Goal: Task Accomplishment & Management: Complete application form

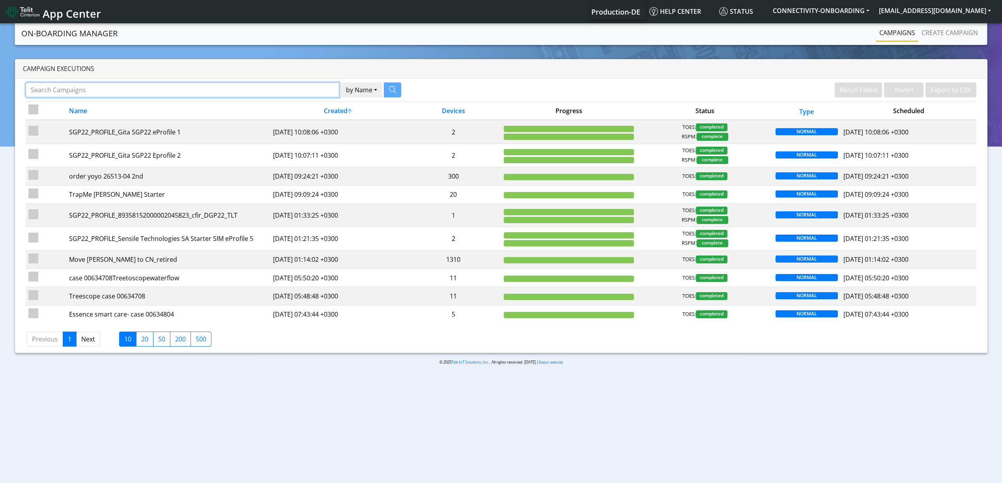
click at [316, 86] on input "Search Campaigns" at bounding box center [182, 89] width 313 height 15
click at [297, 90] on input "Search Campaigns" at bounding box center [182, 89] width 313 height 15
paste input "26002"
type input "26002"
click at [379, 89] on icon "button" at bounding box center [382, 89] width 7 height 7
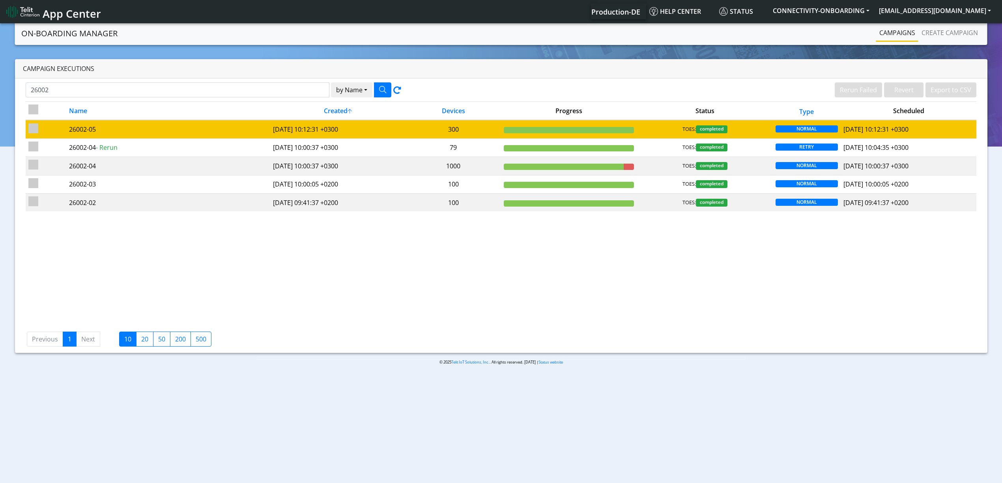
click at [371, 133] on td "[DATE] 10:12:31 +0300" at bounding box center [338, 129] width 136 height 19
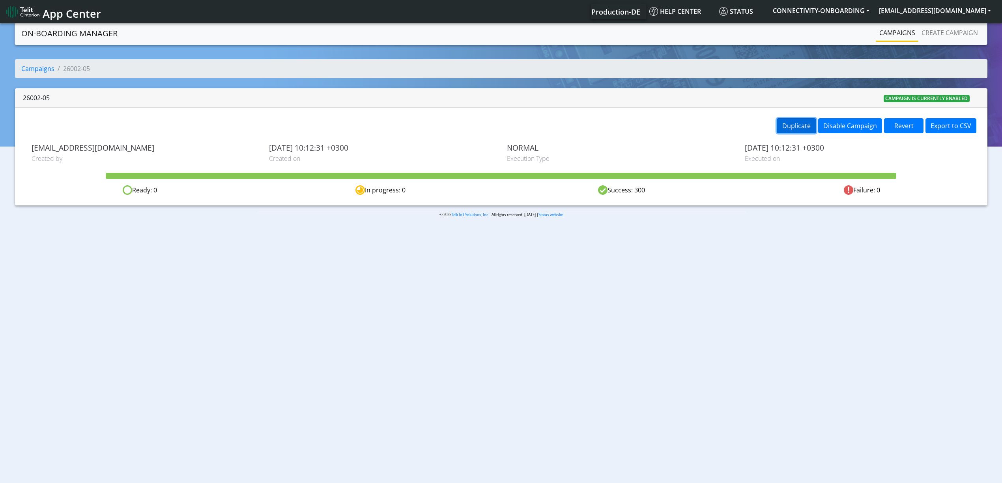
click at [802, 127] on button "Duplicate" at bounding box center [795, 125] width 39 height 15
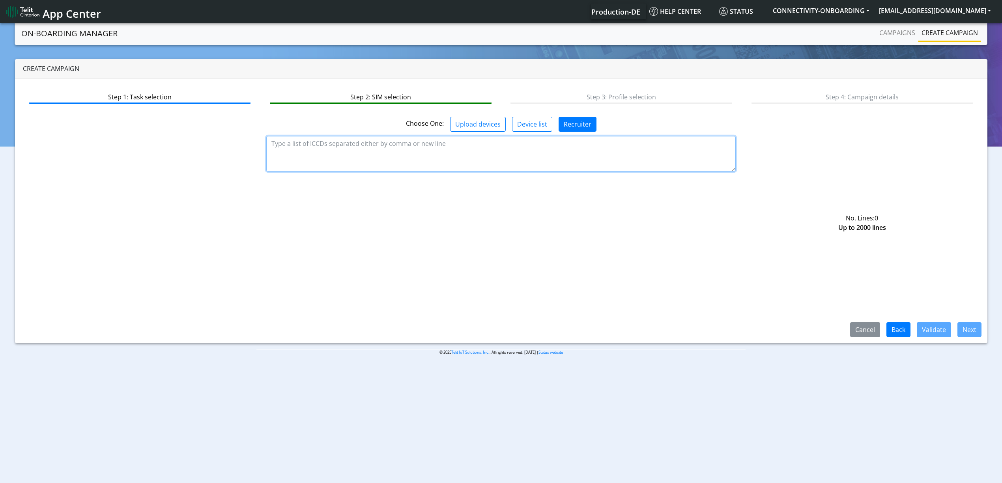
paste textarea "89358151000034907736 89358151000034907744 89358151000034907751 8935815100003490…"
click at [460, 151] on textarea at bounding box center [500, 153] width 469 height 35
click at [383, 163] on textarea at bounding box center [500, 153] width 469 height 35
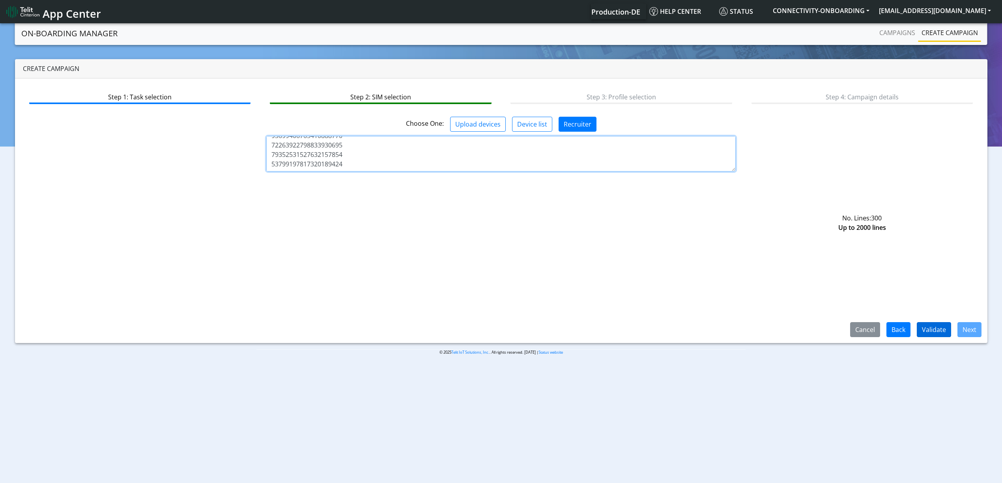
type textarea "89358151000034907736 89358151000034907744 89358151000034907751 8935815100003490…"
click at [946, 331] on button "Validate" at bounding box center [933, 329] width 34 height 15
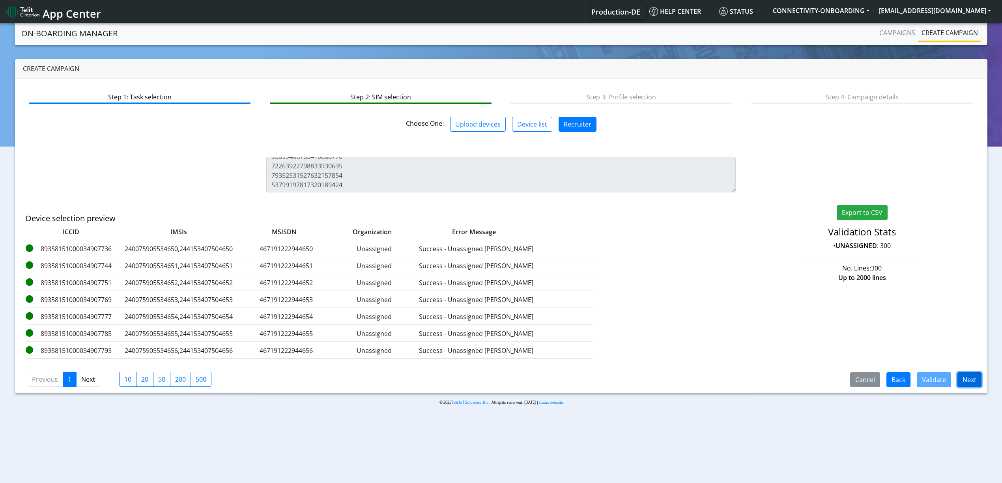
click at [961, 377] on button "Next" at bounding box center [969, 379] width 24 height 15
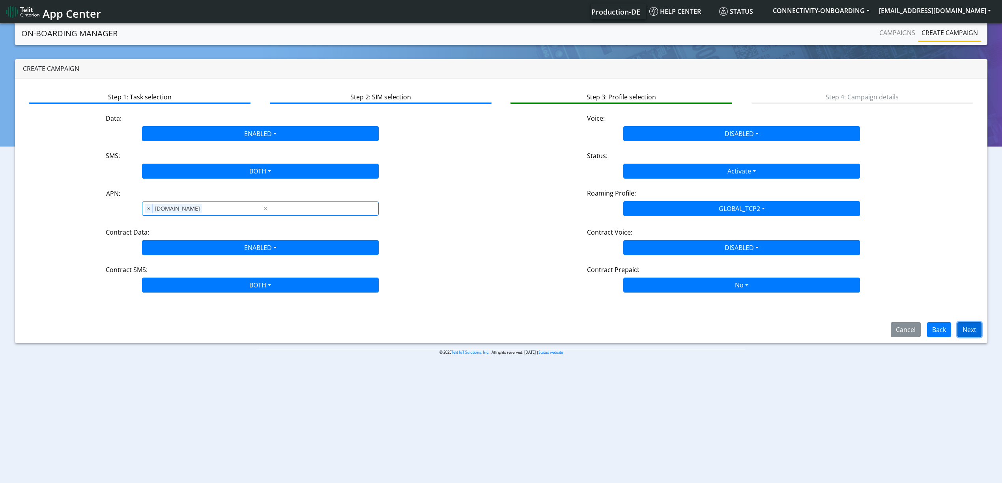
click at [965, 330] on button "Next" at bounding box center [969, 329] width 24 height 15
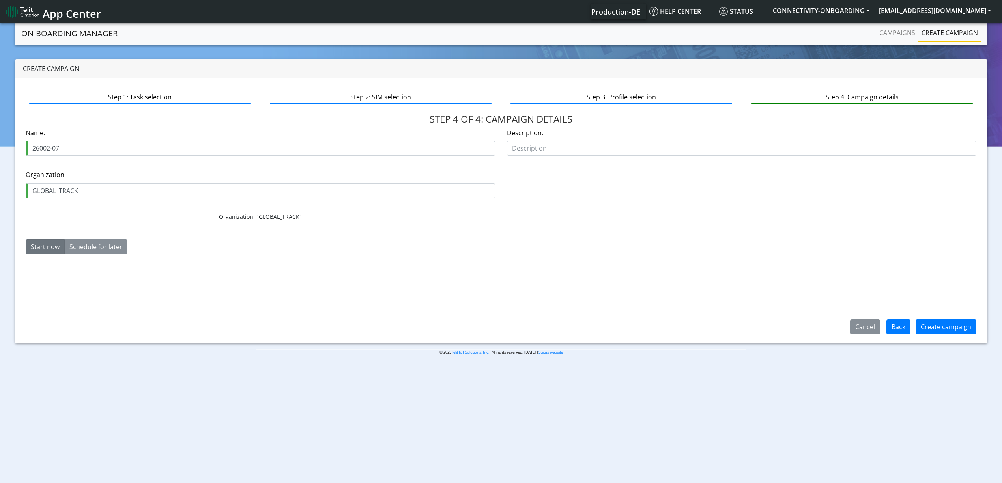
type input "26002-07"
click at [933, 327] on button "Create campaign" at bounding box center [945, 326] width 61 height 15
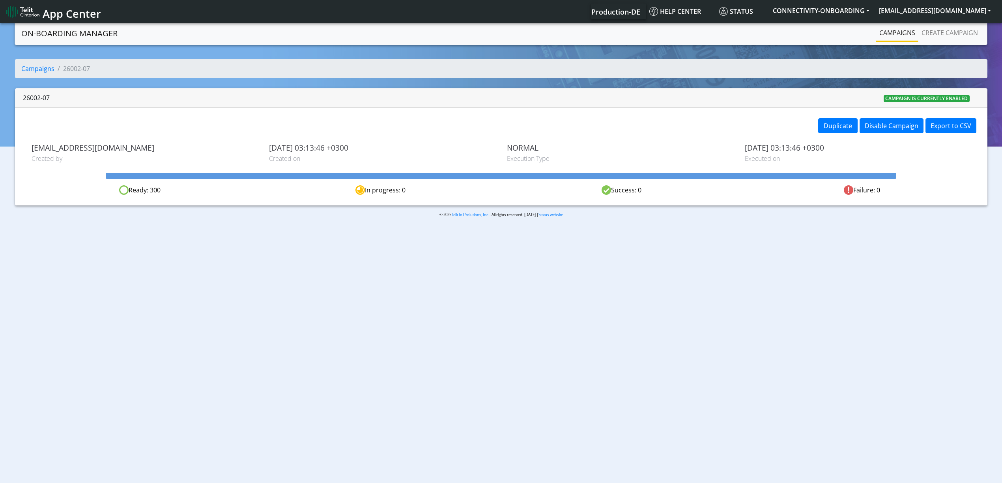
click at [888, 44] on nav "On-Boarding Manager Campaigns Create campaign" at bounding box center [501, 33] width 972 height 23
click at [885, 40] on li "Campaigns" at bounding box center [897, 33] width 42 height 17
click at [886, 37] on link "Campaigns" at bounding box center [897, 33] width 42 height 16
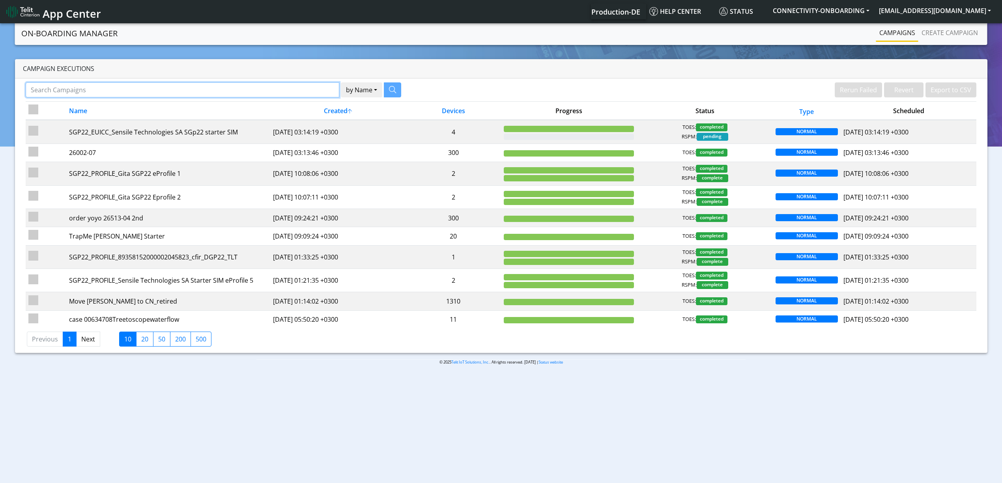
click at [187, 97] on input "Search Campaigns" at bounding box center [182, 89] width 313 height 15
paste input "Capturs"
type input "Capturs"
click at [382, 91] on icon "button" at bounding box center [382, 89] width 7 height 7
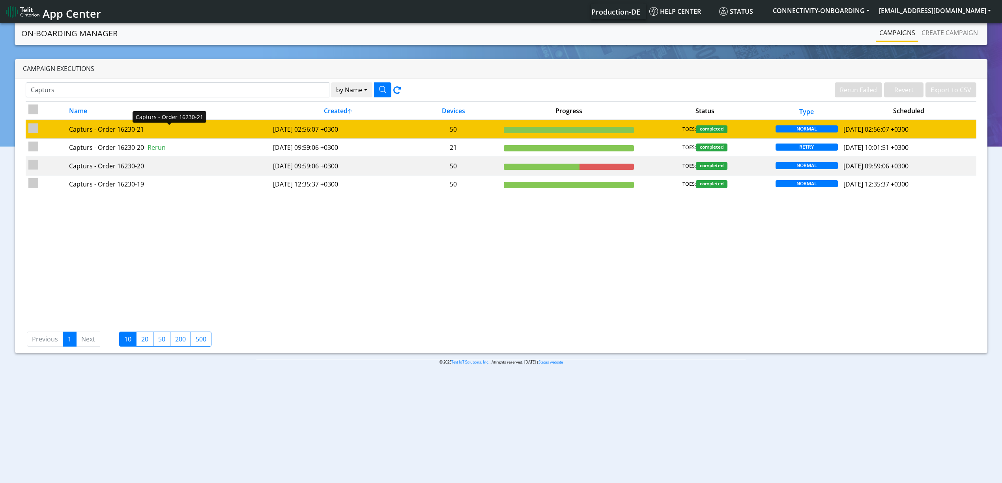
click at [164, 134] on div "Capturs - Order 16230-21" at bounding box center [168, 129] width 198 height 9
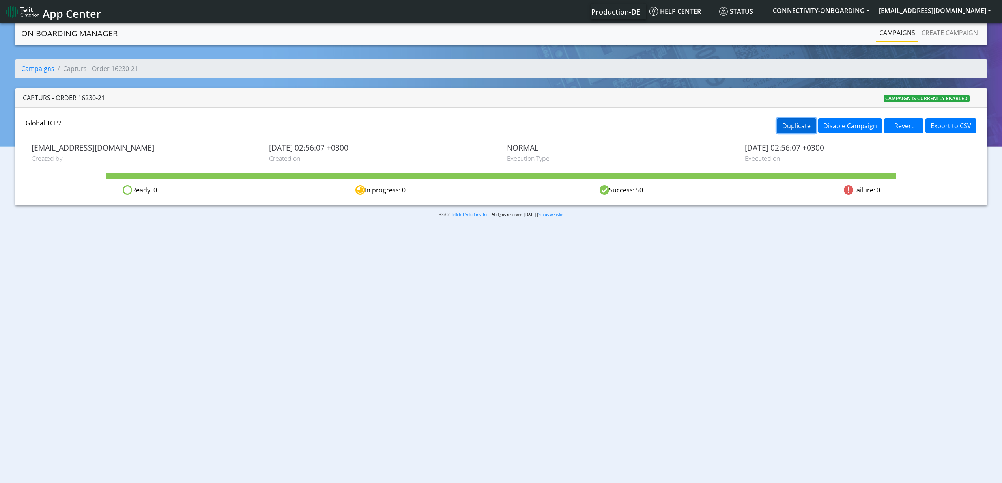
click at [785, 123] on button "Duplicate" at bounding box center [795, 125] width 39 height 15
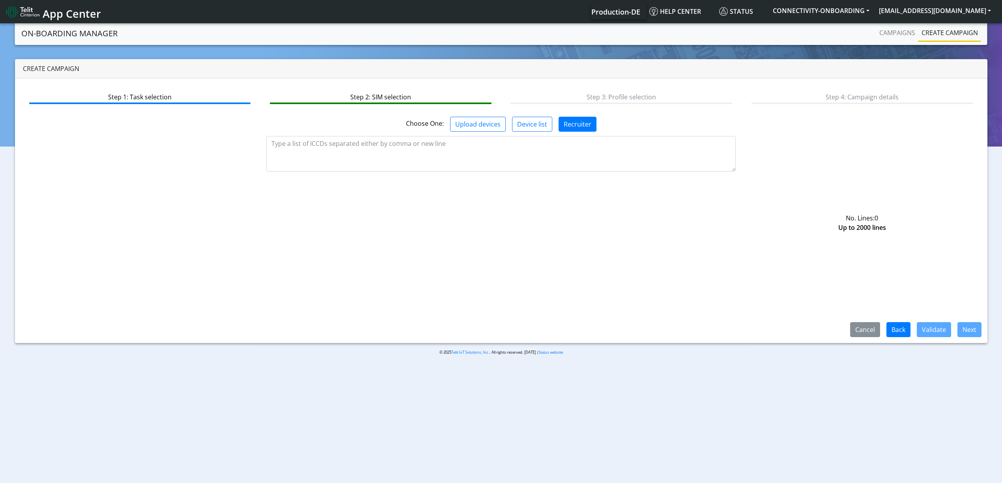
click at [471, 259] on div "Step 1: Task selection Step 2: SIM selection Step 3: Profile selection Step 4: …" at bounding box center [501, 210] width 972 height 265
click at [424, 158] on textarea at bounding box center [500, 153] width 469 height 35
paste textarea "89358151000030614724 89358151000030614732 89358151000030614740 8935815100003061…"
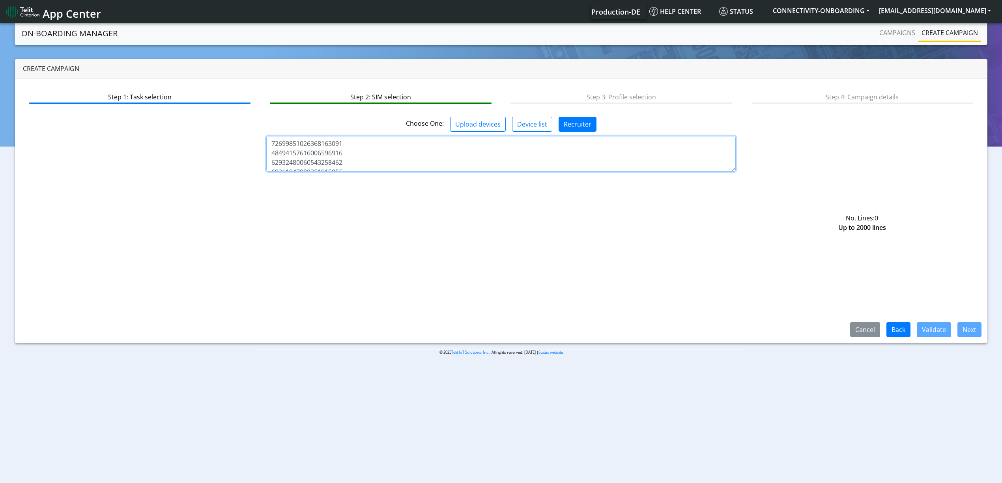
scroll to position [450, 0]
paste textarea "89358151000033651731 89358151000033651749 89358151000033651756 8935815100003365…"
type textarea "89358151000030614724 89358151000030614732 89358151000030614740 8935815100003061…"
click at [948, 326] on button "Validate" at bounding box center [933, 329] width 34 height 15
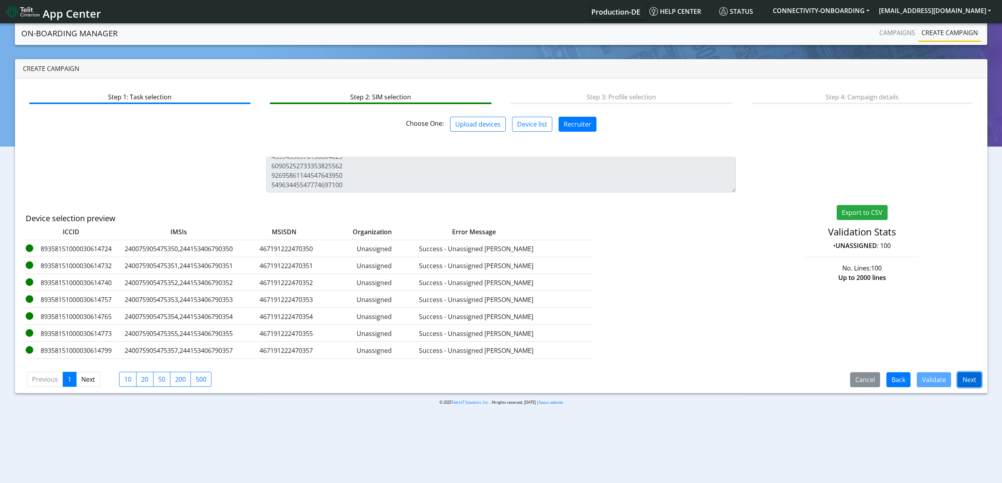
click at [964, 385] on button "Next" at bounding box center [969, 379] width 24 height 15
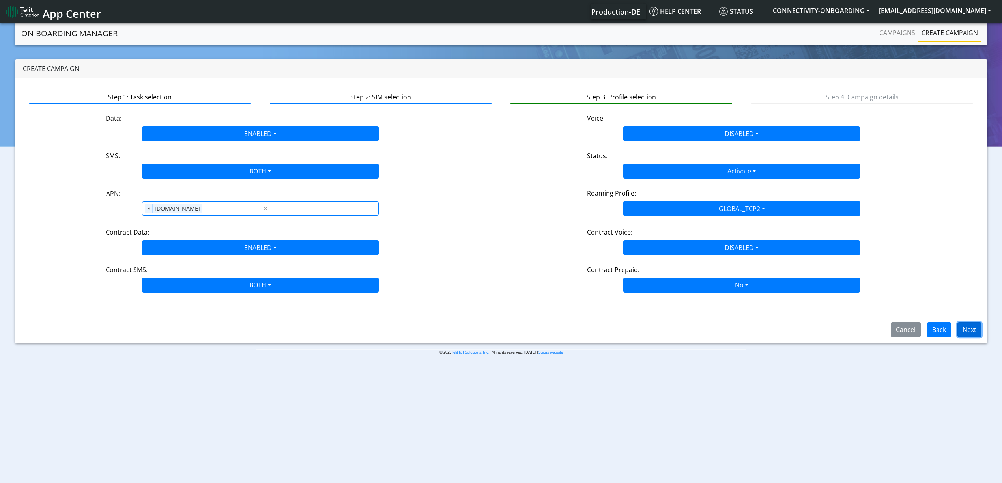
click at [963, 330] on button "Next" at bounding box center [969, 329] width 24 height 15
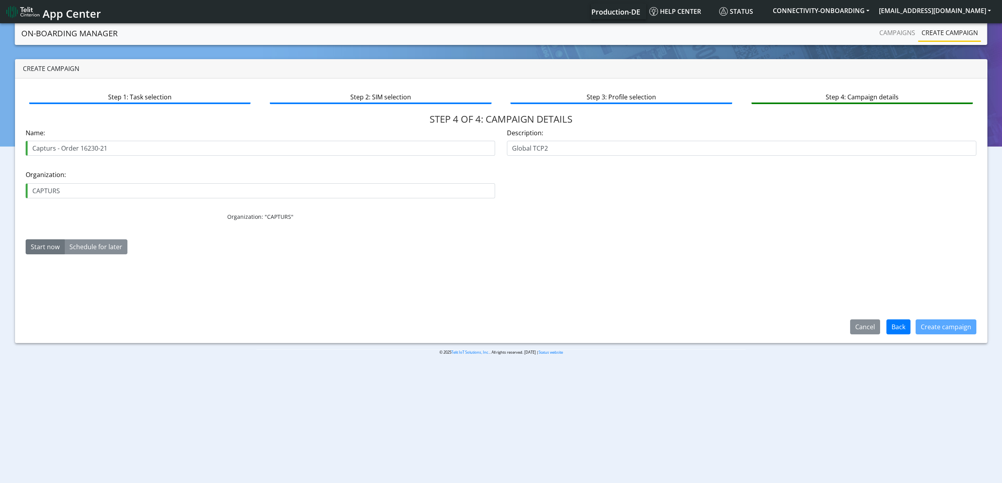
click at [113, 159] on div "Name: Capturs - Order 16230-21" at bounding box center [260, 145] width 481 height 34
click at [112, 155] on input "Capturs - Order 16230-21" at bounding box center [260, 148] width 469 height 15
type input "Capturs - Order 16230-22"
click at [934, 324] on button "Create campaign" at bounding box center [945, 326] width 61 height 15
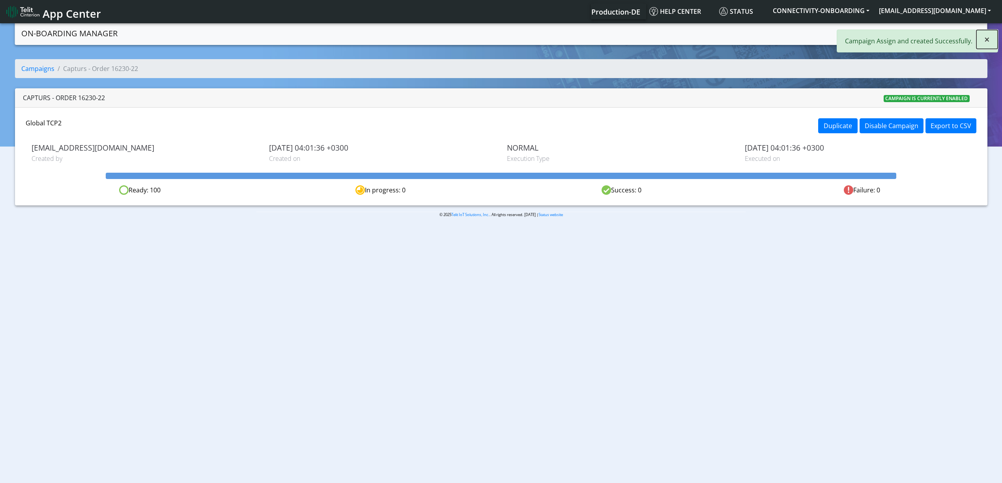
click at [991, 38] on button "×" at bounding box center [986, 39] width 21 height 19
click at [897, 32] on link "Campaigns" at bounding box center [897, 33] width 42 height 16
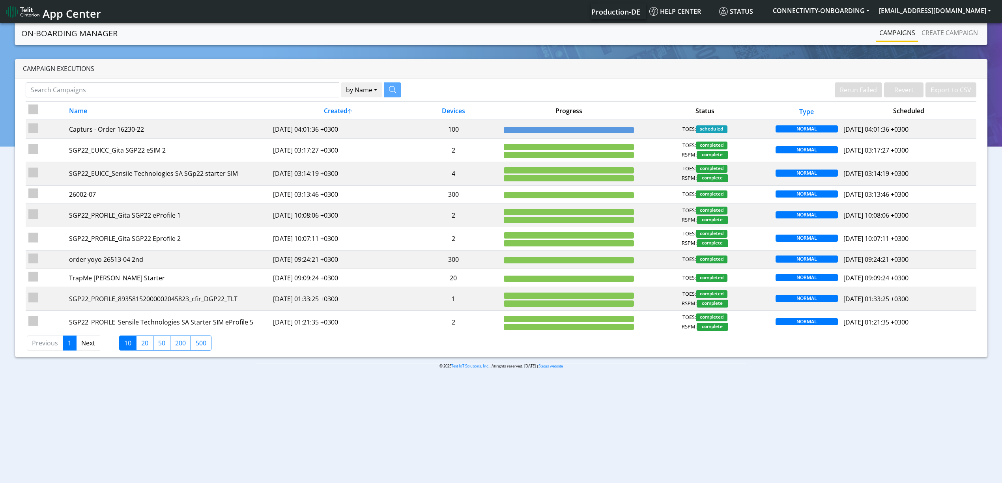
click at [296, 80] on div "by Name Name [PERSON_NAME] Failed Revert Export to CSV Name Created Devices Pro…" at bounding box center [501, 217] width 972 height 278
click at [311, 90] on input "Search Campaigns" at bounding box center [182, 89] width 313 height 15
paste input "25184"
type input "25184"
click at [386, 92] on button "button" at bounding box center [382, 89] width 17 height 15
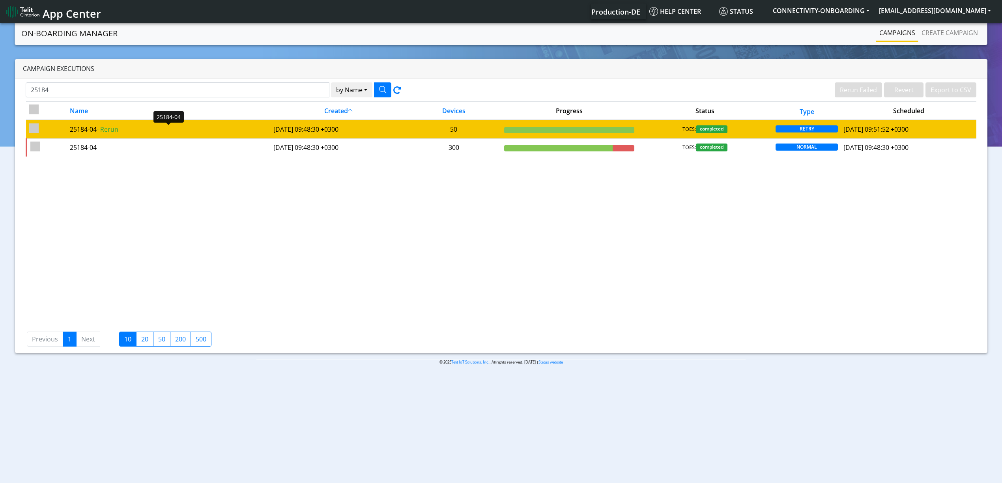
click at [208, 126] on div "25184-04 - Rerun" at bounding box center [169, 129] width 198 height 9
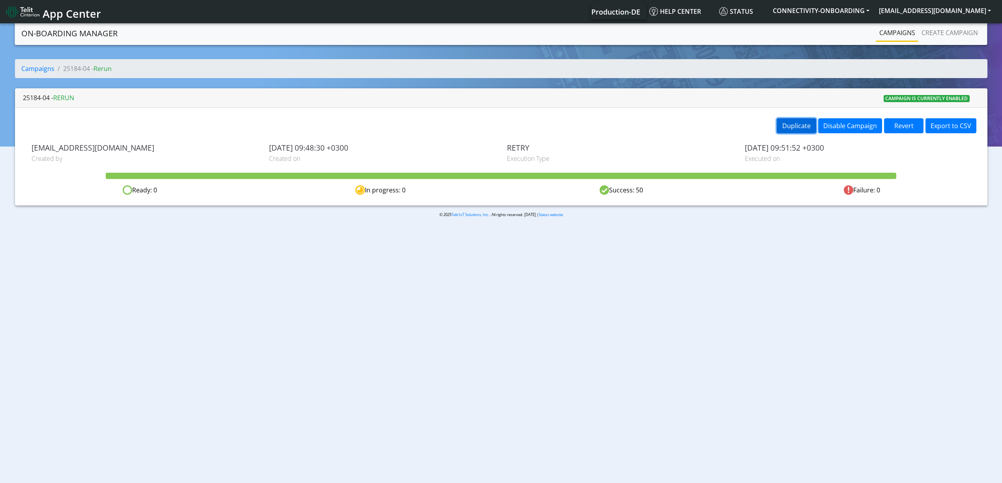
click at [784, 126] on button "Duplicate" at bounding box center [795, 125] width 39 height 15
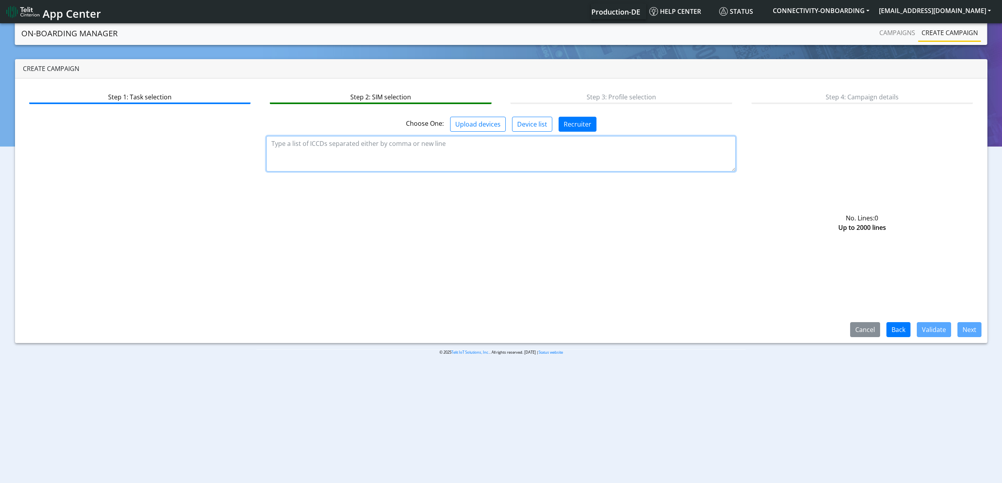
click at [398, 159] on textarea at bounding box center [500, 153] width 469 height 35
paste textarea "89358151000008320973 89358151000008320981 89358151000008320999 8935815100000832…"
type textarea "89358151000008320973 89358151000008320981 89358151000008320999 8935815100000832…"
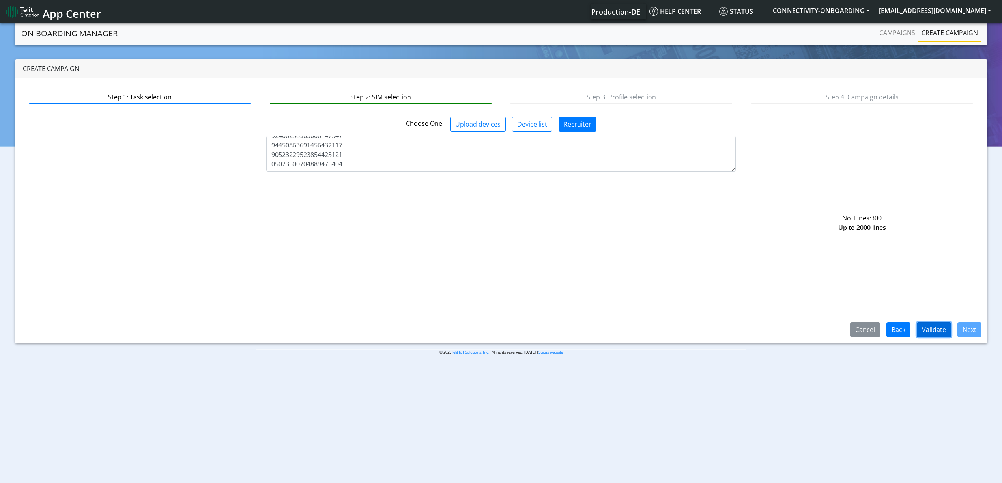
click at [927, 335] on button "Validate" at bounding box center [933, 329] width 34 height 15
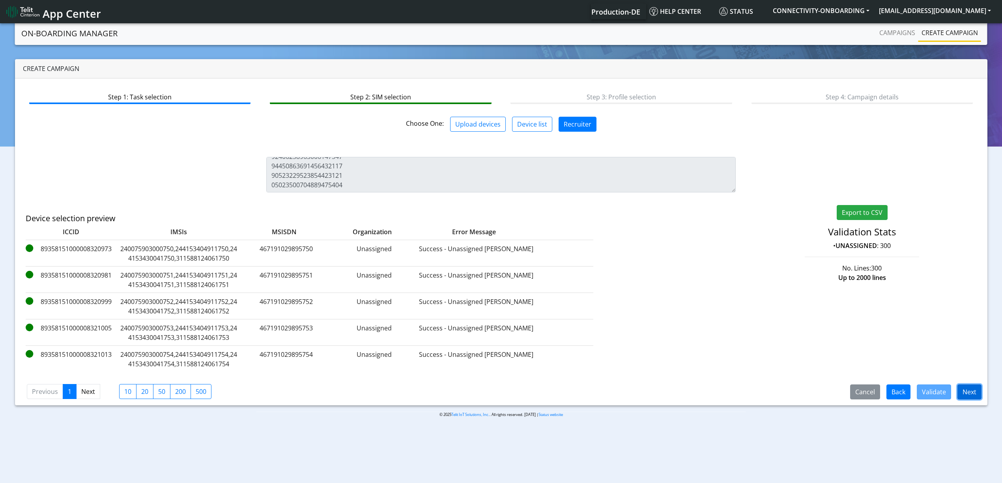
click at [969, 397] on button "Next" at bounding box center [969, 391] width 24 height 15
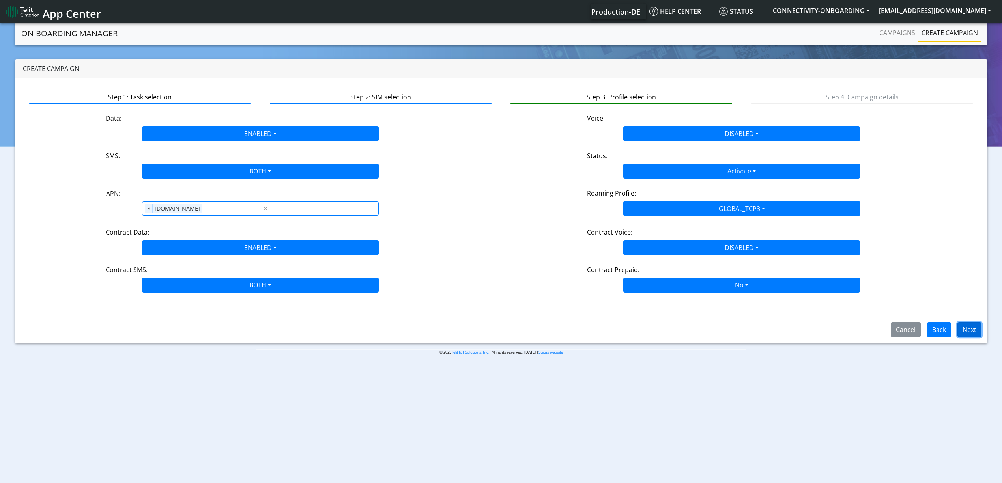
click at [973, 330] on button "Next" at bounding box center [969, 329] width 24 height 15
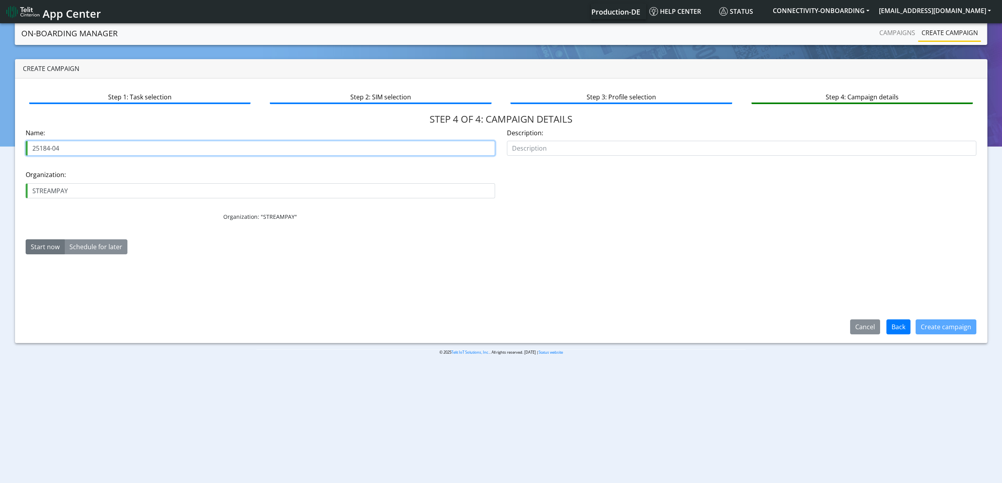
click at [96, 151] on input "25184-04" at bounding box center [260, 148] width 469 height 15
type input "25184-05"
click at [923, 334] on div "Create campaign" at bounding box center [945, 327] width 71 height 21
click at [925, 323] on button "Create campaign" at bounding box center [945, 326] width 61 height 15
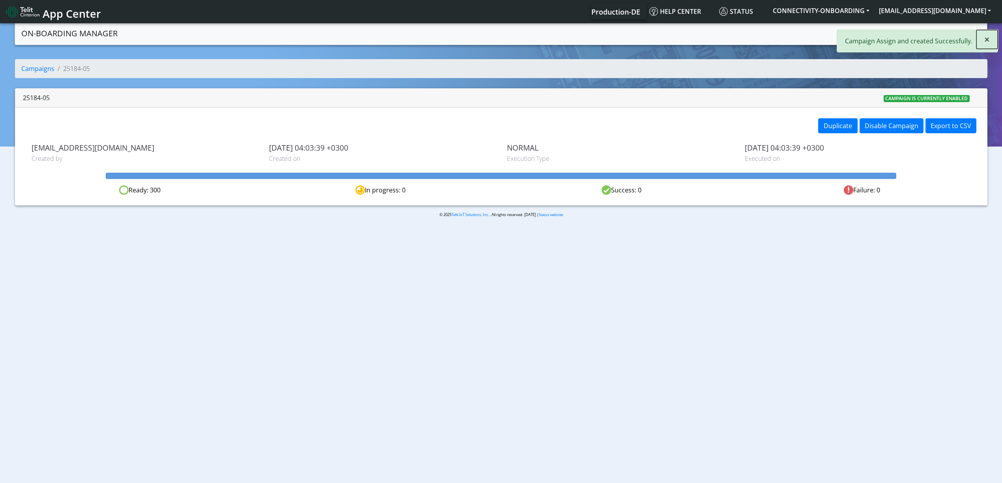
click at [995, 43] on button "×" at bounding box center [986, 39] width 21 height 19
click at [917, 32] on link "Campaigns" at bounding box center [897, 33] width 42 height 16
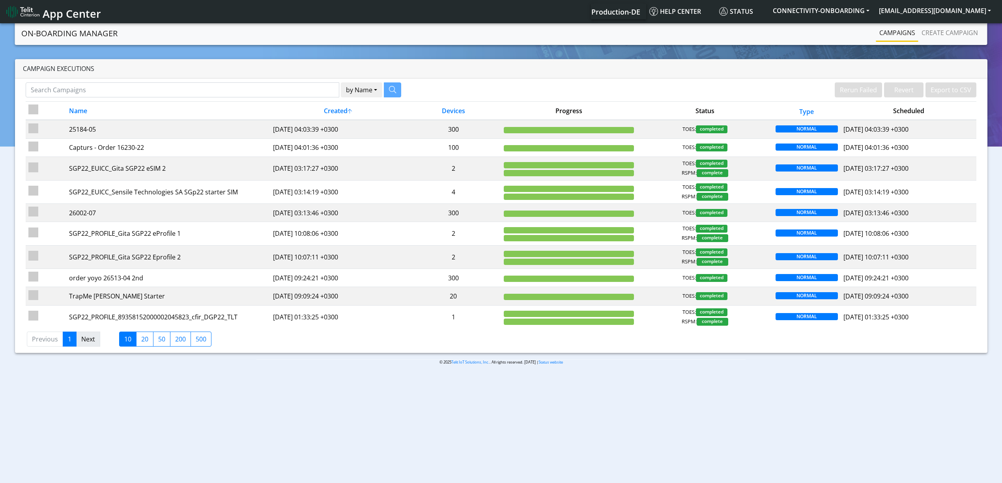
click at [95, 347] on link "Next" at bounding box center [88, 339] width 24 height 15
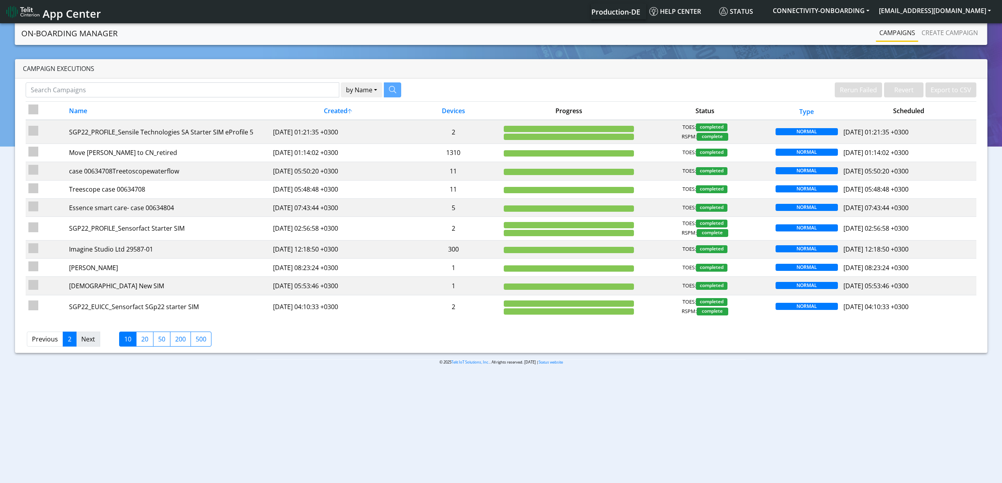
click at [89, 341] on link "Next" at bounding box center [88, 339] width 24 height 15
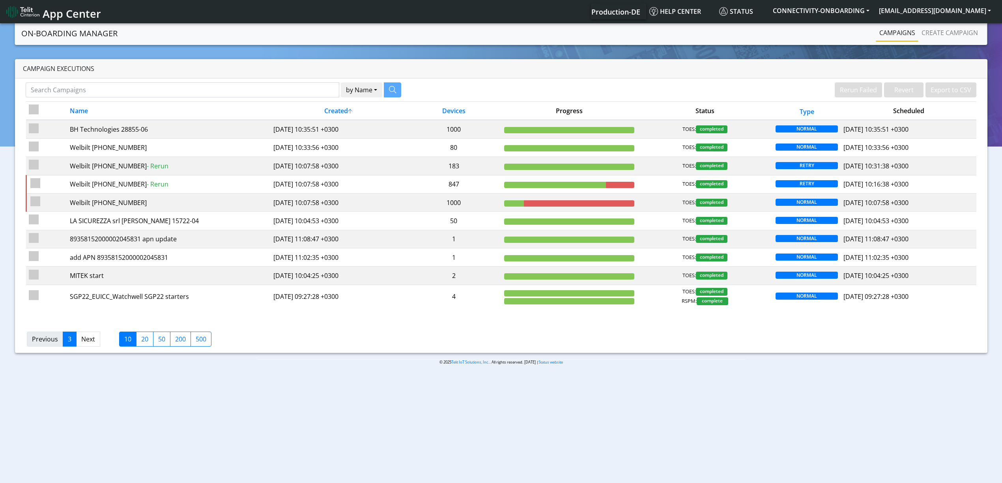
click at [44, 345] on link "Previous" at bounding box center [45, 339] width 36 height 15
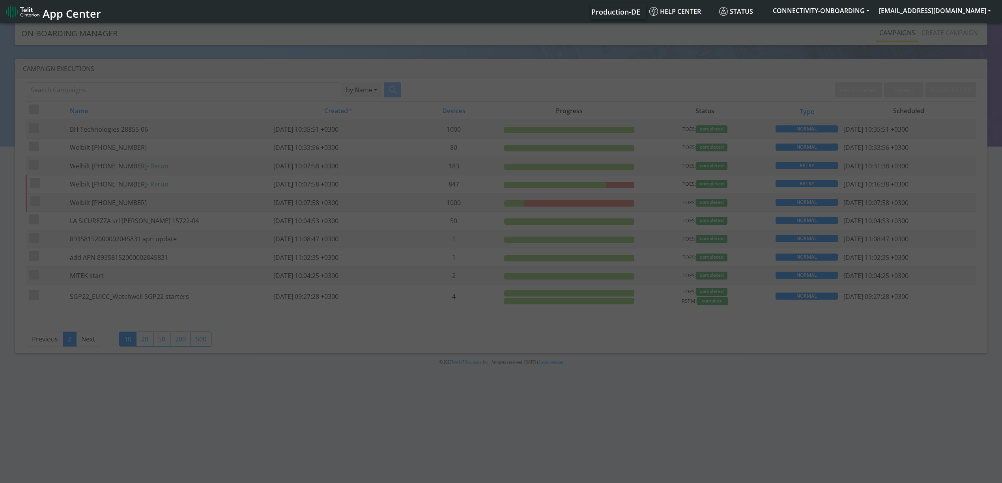
click at [48, 341] on link "Previous" at bounding box center [45, 339] width 36 height 15
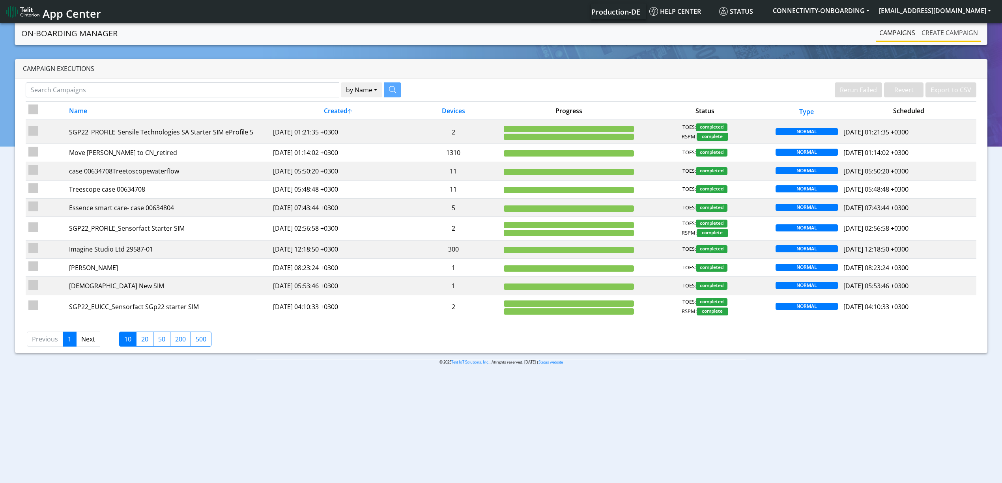
click at [938, 38] on link "Create campaign" at bounding box center [949, 33] width 63 height 16
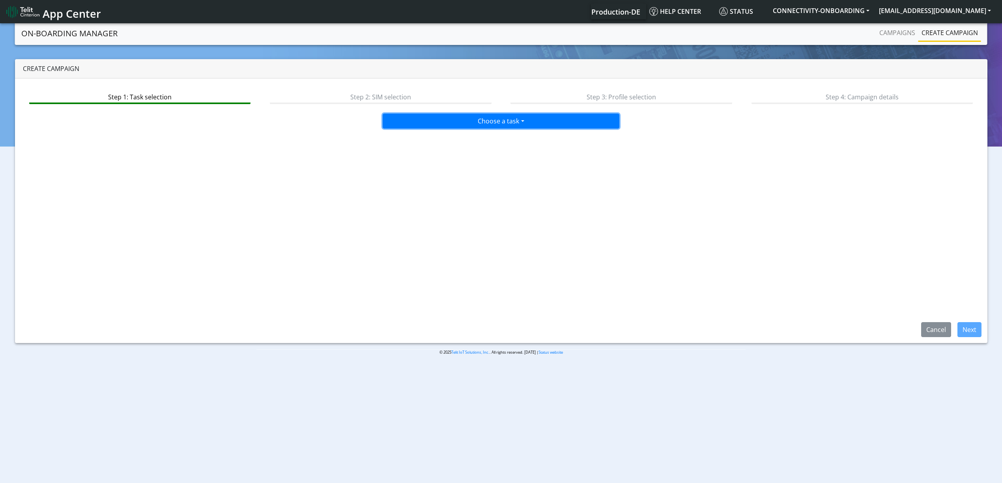
click at [516, 125] on button "Choose a task" at bounding box center [500, 121] width 237 height 15
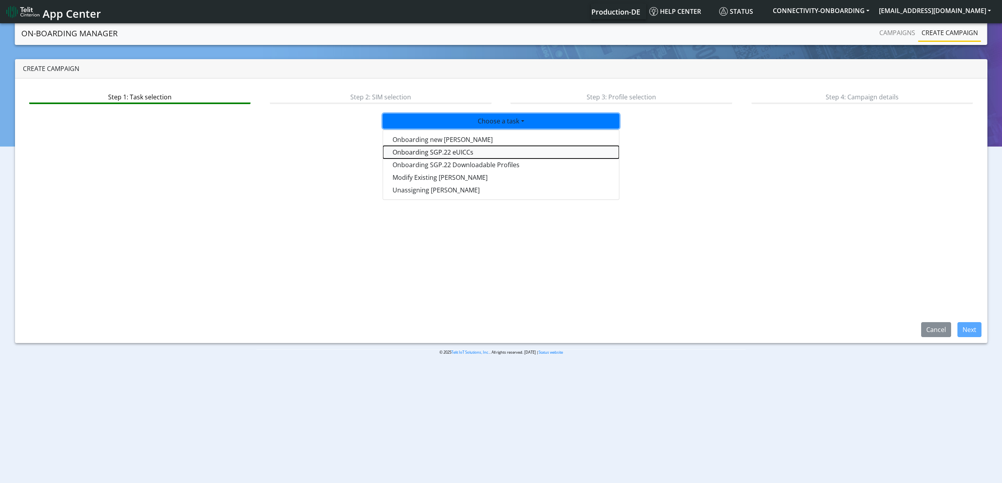
click at [504, 152] on tasksgp22eUICC-dropdown "Onboarding SGP.22 eUICCs" at bounding box center [501, 152] width 236 height 13
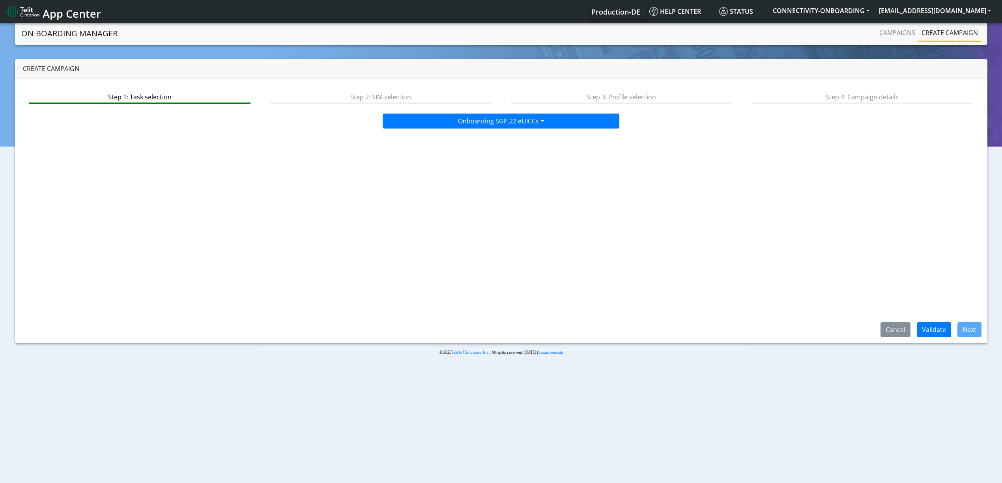
click at [932, 319] on div "Step 1: Task selection Step 2: SIM selection Step 3: Profile selection Step 4: …" at bounding box center [501, 210] width 972 height 265
click at [931, 329] on button "Validate" at bounding box center [933, 329] width 34 height 15
click at [974, 336] on button "Next" at bounding box center [969, 329] width 24 height 15
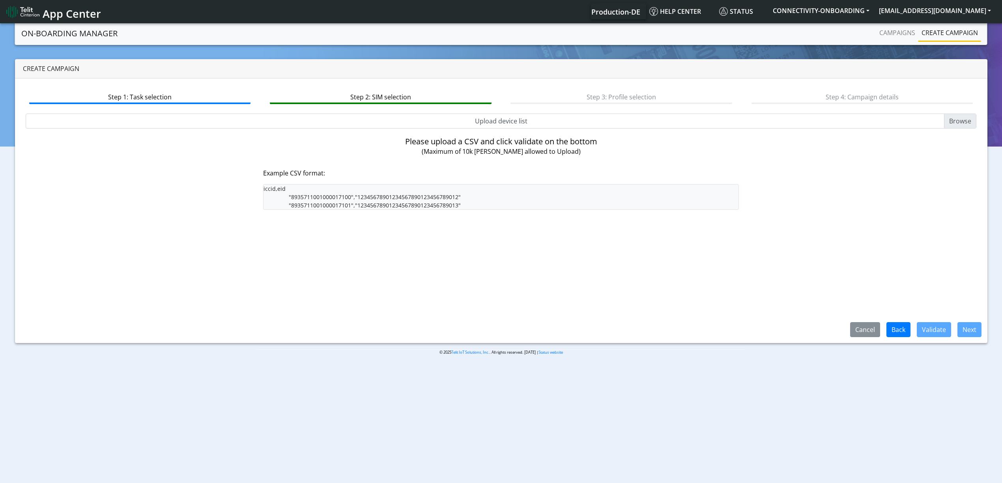
click at [511, 128] on input "Upload device list" at bounding box center [501, 121] width 951 height 15
type input "C:\fakepath\culigan.csv"
click at [929, 330] on button "Validate" at bounding box center [933, 329] width 34 height 15
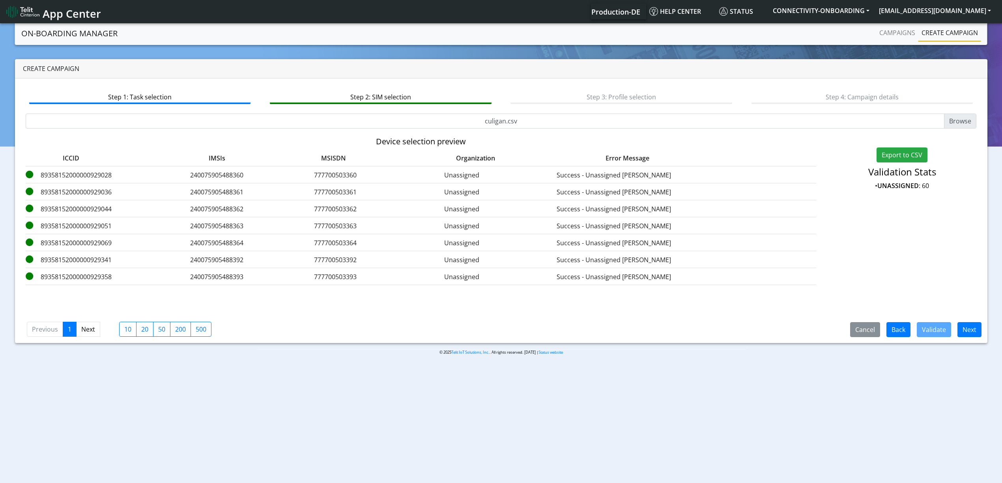
click at [955, 326] on span "Next" at bounding box center [966, 329] width 30 height 9
click at [960, 328] on button "Next" at bounding box center [969, 329] width 24 height 15
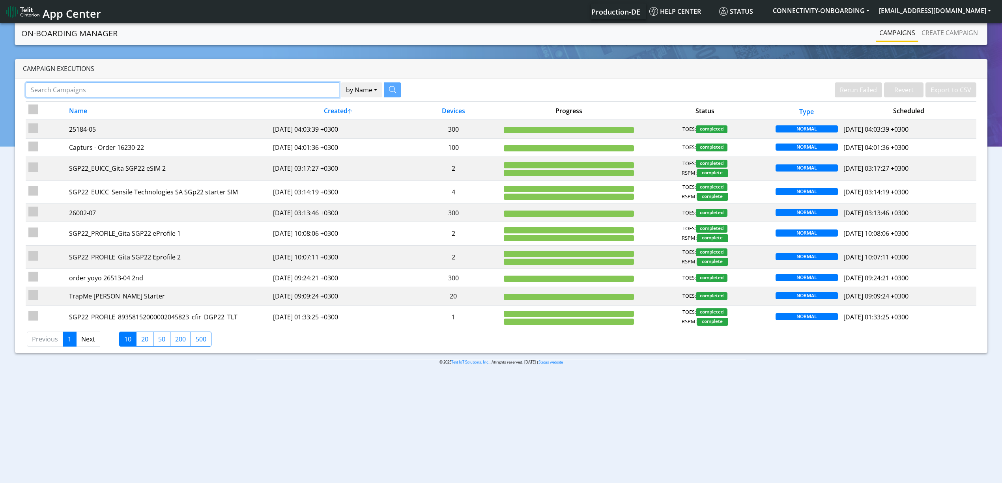
click at [222, 89] on input "Search Campaigns" at bounding box center [182, 89] width 313 height 15
paste input "27748"
click at [388, 90] on button "button" at bounding box center [382, 89] width 17 height 15
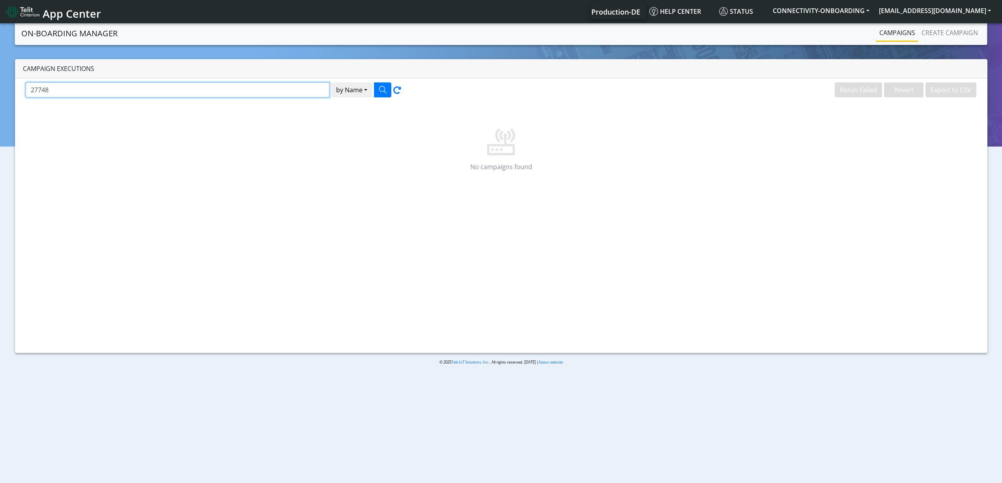
click at [219, 89] on input "27748" at bounding box center [178, 89] width 304 height 15
type input "cull"
click at [386, 93] on button "button" at bounding box center [382, 89] width 17 height 15
click at [316, 93] on input "cull" at bounding box center [178, 89] width 304 height 15
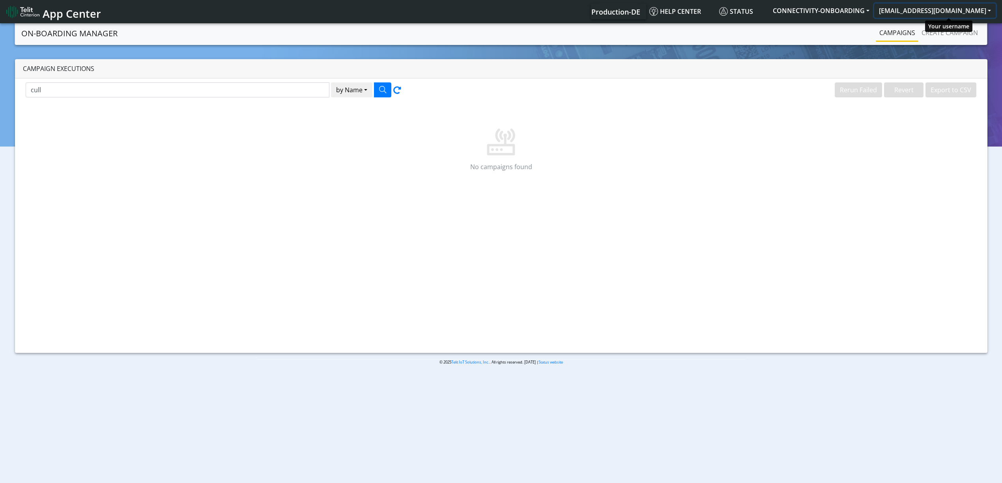
click at [941, 6] on button "[EMAIL_ADDRESS][DOMAIN_NAME]" at bounding box center [934, 11] width 121 height 14
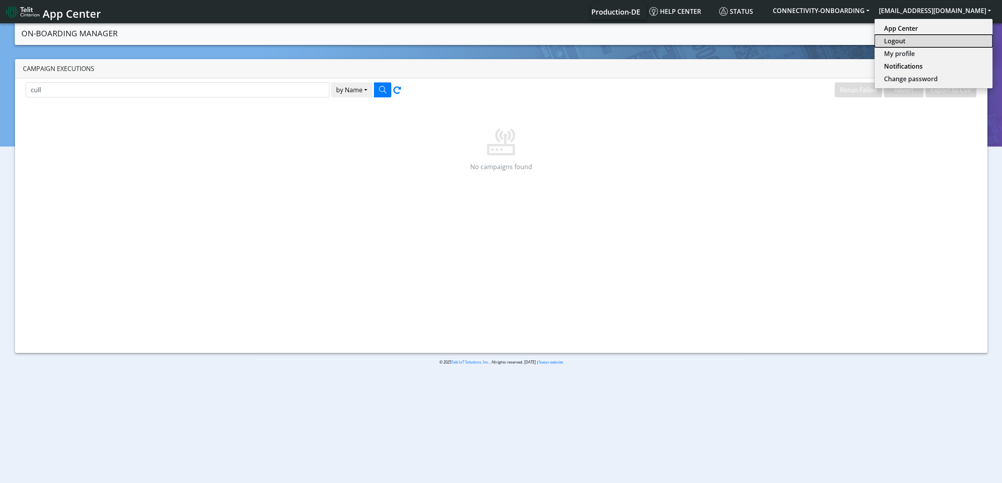
click at [932, 38] on button "Logout" at bounding box center [933, 41] width 118 height 13
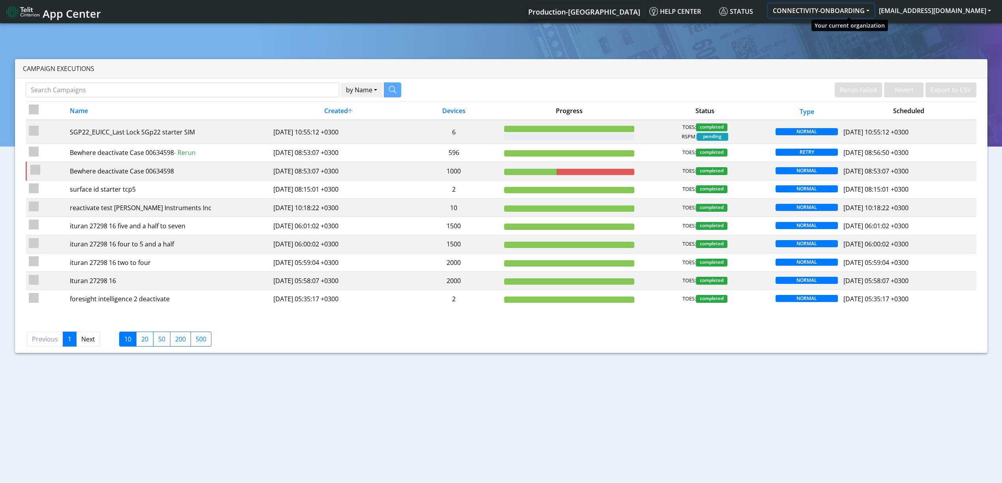
click at [819, 15] on button "CONNECTIVITY-ONBOARDING" at bounding box center [821, 11] width 106 height 14
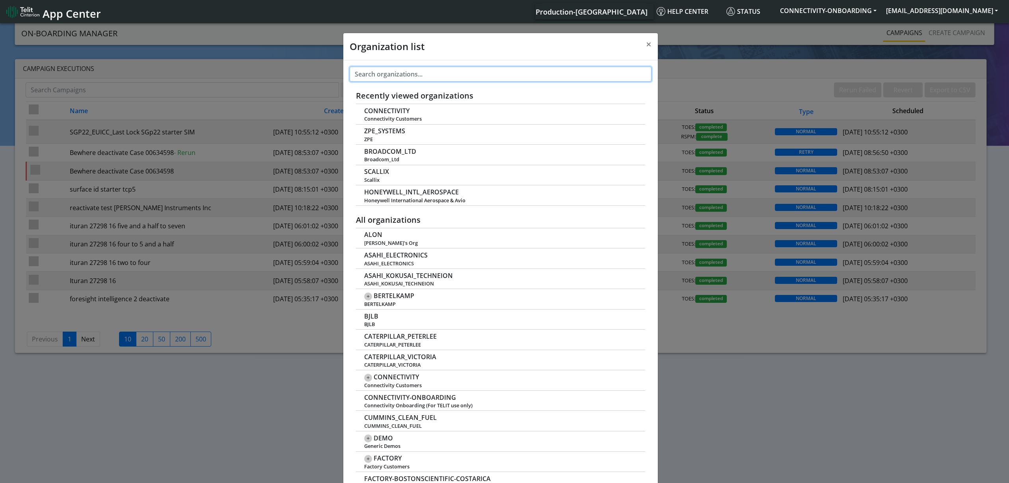
click at [401, 71] on input "text" at bounding box center [501, 74] width 302 height 15
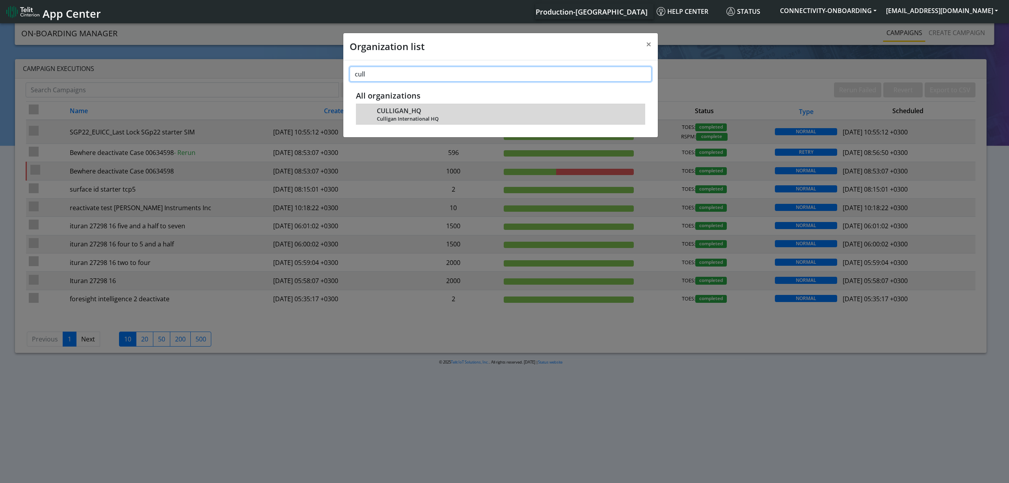
type input "cull"
click at [388, 107] on span "CULLIGAN_HQ" at bounding box center [399, 110] width 45 height 7
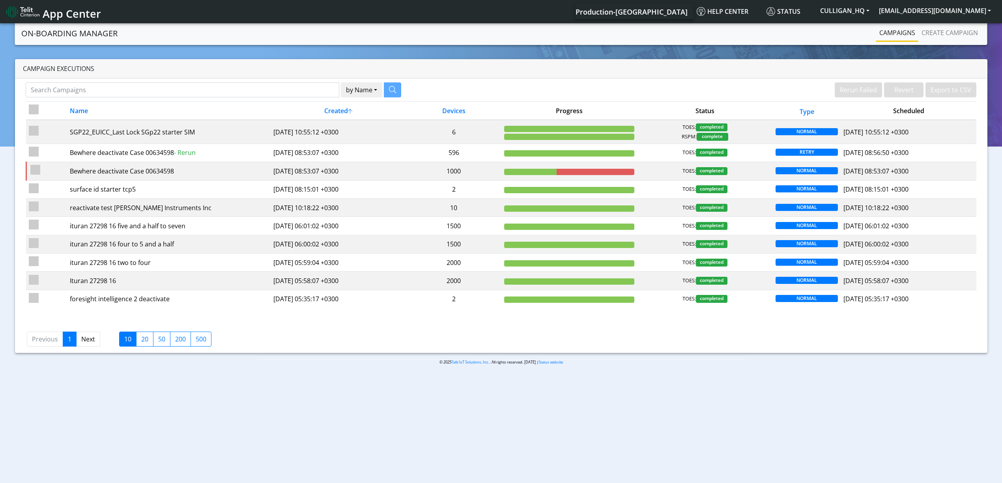
click at [98, 79] on div "by Name Name [PERSON_NAME] Failed Revert Export to CSV Name Created Devices Pro…" at bounding box center [501, 215] width 972 height 274
click at [97, 89] on input "Search Campaigns" at bounding box center [182, 89] width 313 height 15
type input "cull"
click at [380, 94] on button "button" at bounding box center [382, 89] width 17 height 15
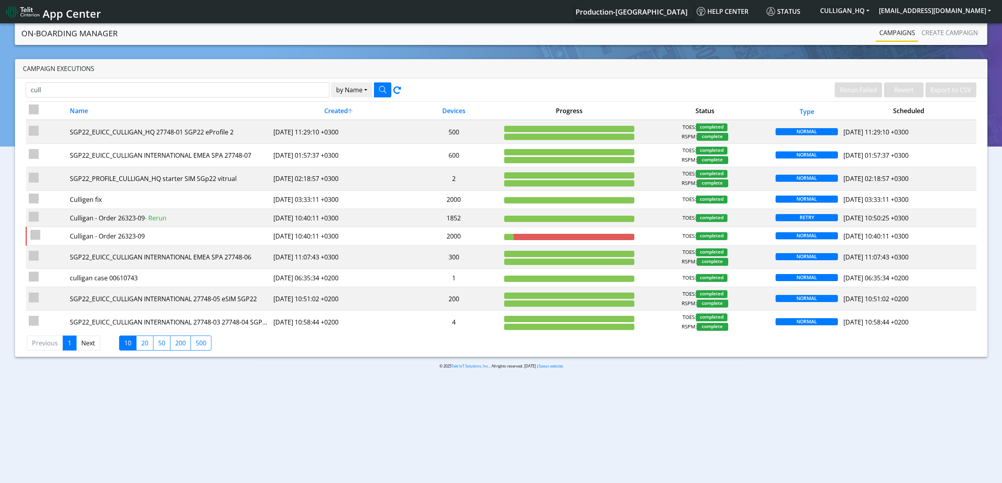
click at [240, 123] on td "SGP22_EUICC_CULLIGAN_HQ 27748-01 SGP22 eProfile 2" at bounding box center [168, 132] width 203 height 24
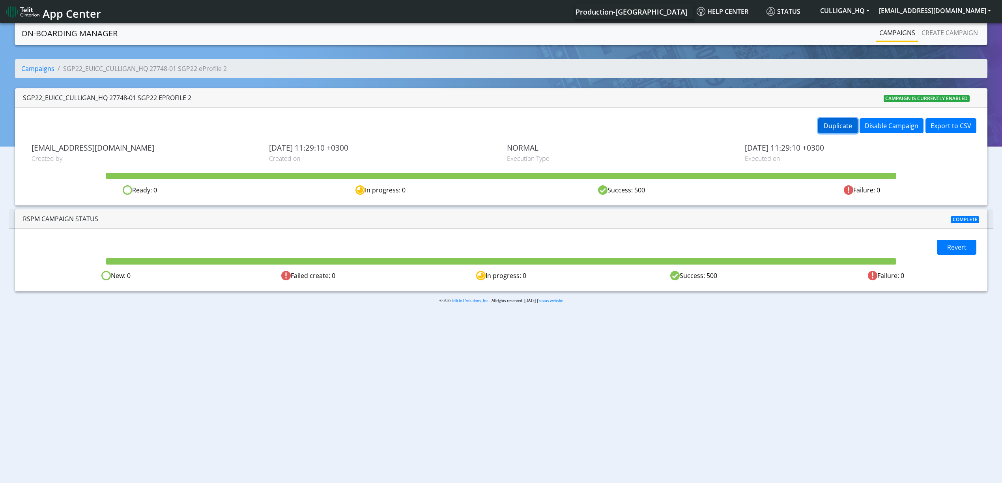
click at [822, 122] on button "Duplicate" at bounding box center [837, 125] width 39 height 15
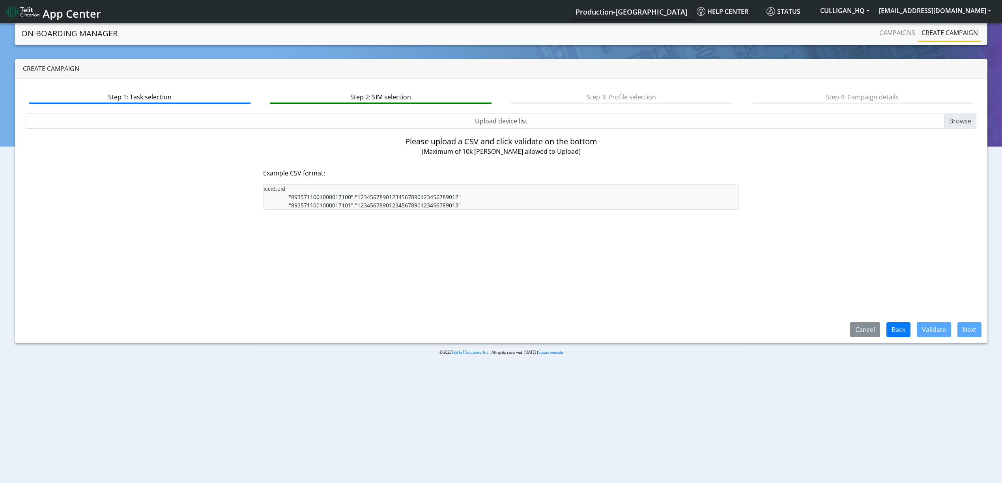
click at [595, 114] on input "Upload device list" at bounding box center [501, 121] width 951 height 15
type input "C:\fakepath\culigan.csv"
click at [939, 336] on button "Validate" at bounding box center [933, 329] width 34 height 15
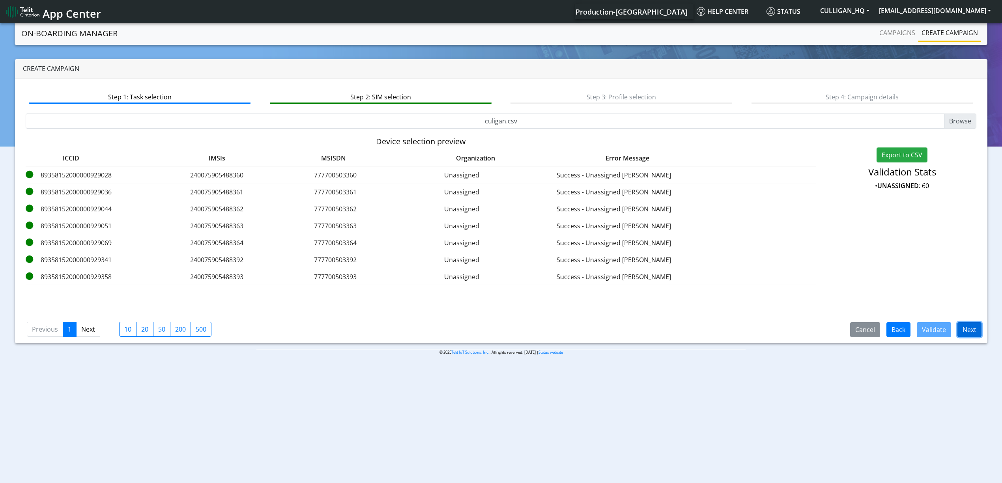
click at [959, 332] on button "Next" at bounding box center [969, 329] width 24 height 15
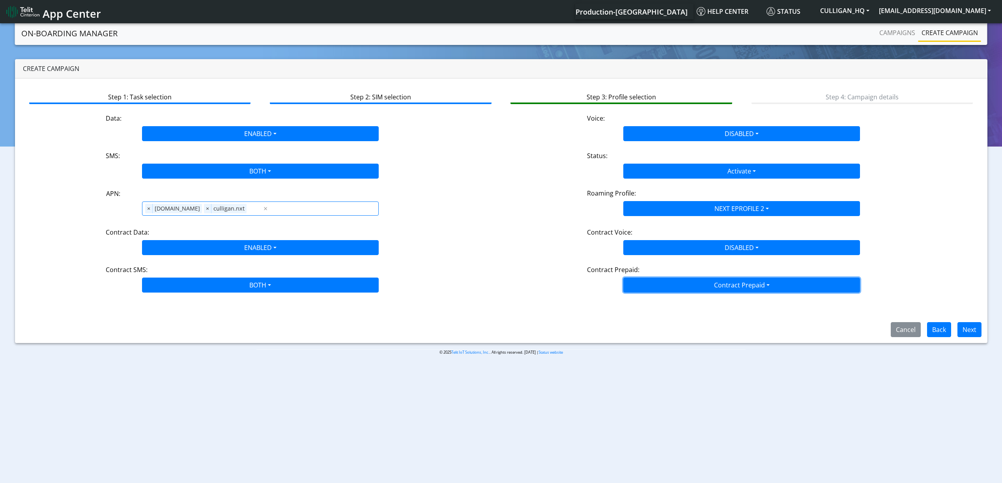
click at [746, 284] on button "Contract Prepaid" at bounding box center [741, 285] width 237 height 15
click at [688, 312] on Prepaidnotprepaid-dropdown "No" at bounding box center [741, 316] width 236 height 13
click at [688, 332] on div "Step 1: Task selection Step 2: SIM selection Step 3: Profile selection Step 4: …" at bounding box center [501, 210] width 972 height 265
click at [970, 331] on button "Next" at bounding box center [969, 329] width 24 height 15
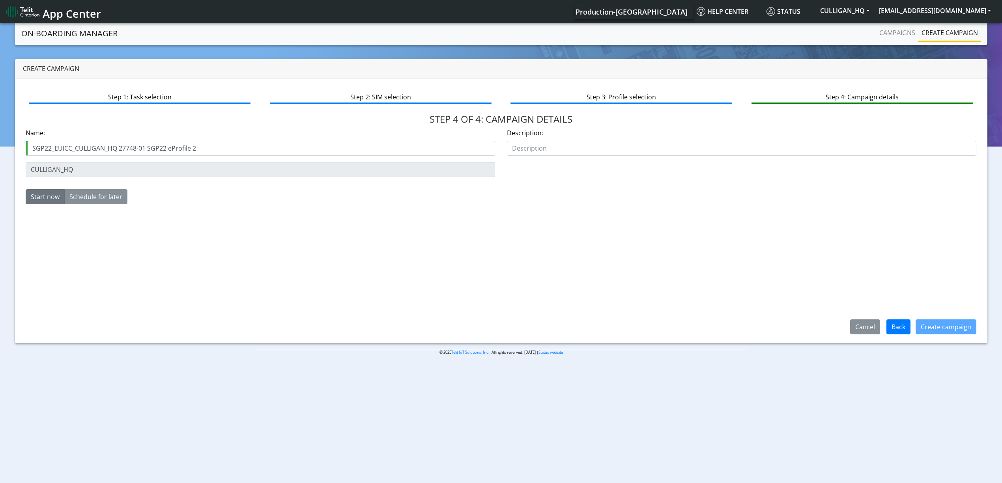
click at [144, 149] on input "SGP22_EUICC_CULLIGAN_HQ 27748-01 SGP22 eProfile 2" at bounding box center [260, 148] width 469 height 15
type input "SGP22_EUICC_CULLIGAN_HQ 27748-02 SGP22 eProfile 2"
click at [942, 324] on button "Create campaign" at bounding box center [945, 326] width 61 height 15
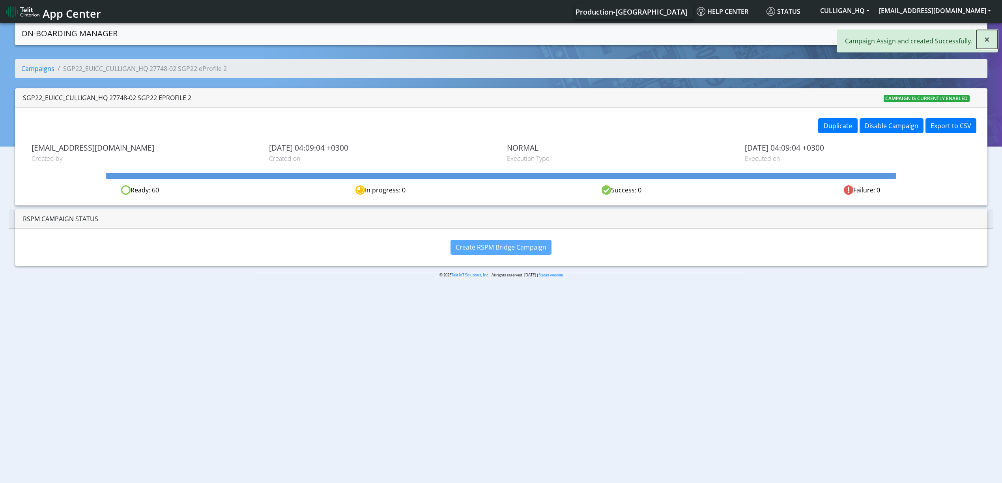
click at [991, 40] on button "×" at bounding box center [986, 39] width 21 height 19
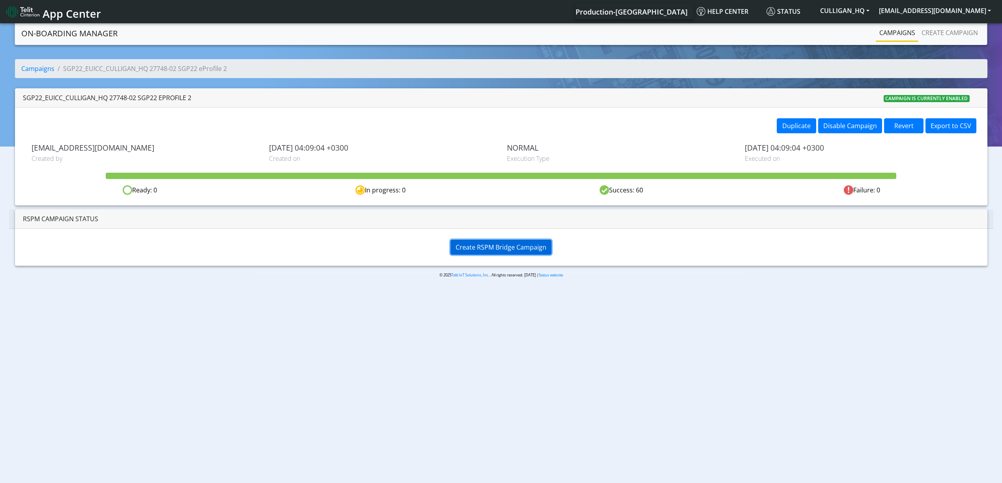
click at [526, 250] on span "Create RSPM Bridge Campaign" at bounding box center [500, 247] width 91 height 9
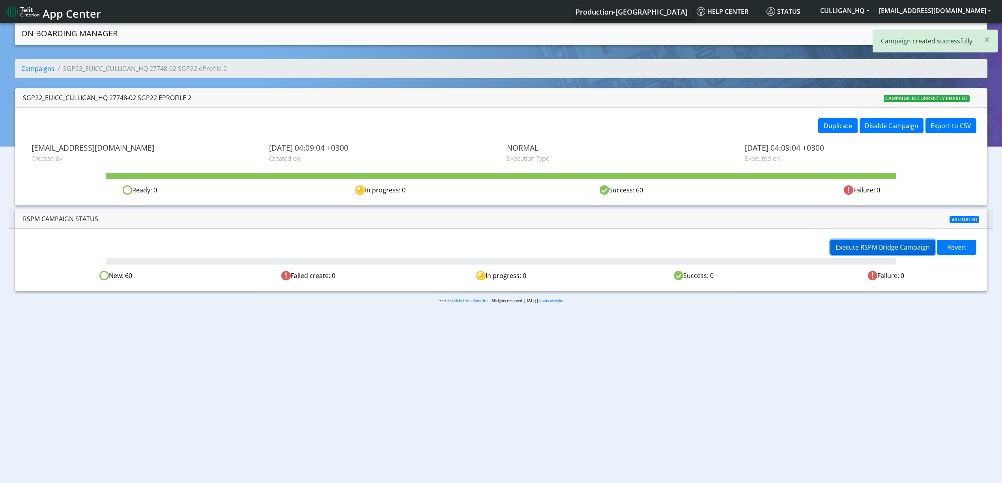
click at [840, 250] on span "Execute RSPM Bridge Campaign" at bounding box center [882, 247] width 94 height 9
